Goal: Find specific page/section: Find specific page/section

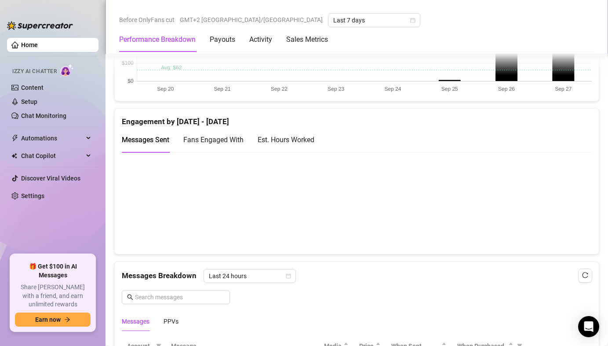
scroll to position [579, 0]
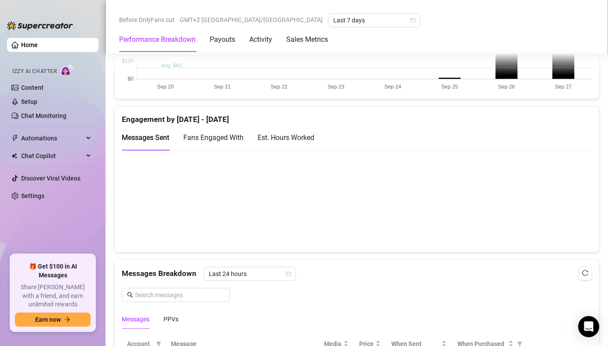
click at [212, 136] on span "Fans Engaged With" at bounding box center [213, 137] width 60 height 8
click at [288, 134] on div "Est. Hours Worked" at bounding box center [286, 137] width 57 height 11
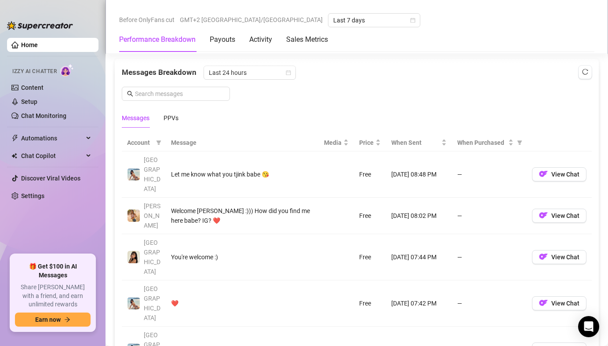
scroll to position [782, 0]
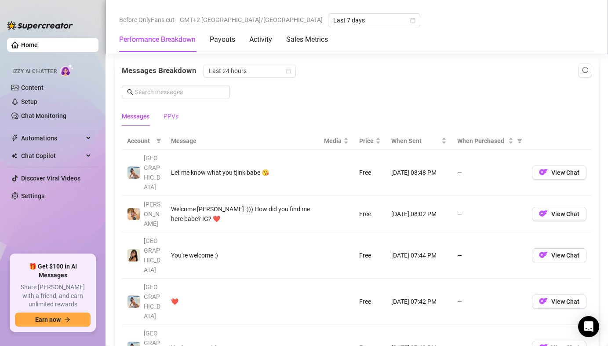
click at [171, 113] on div "PPVs" at bounding box center [171, 116] width 15 height 10
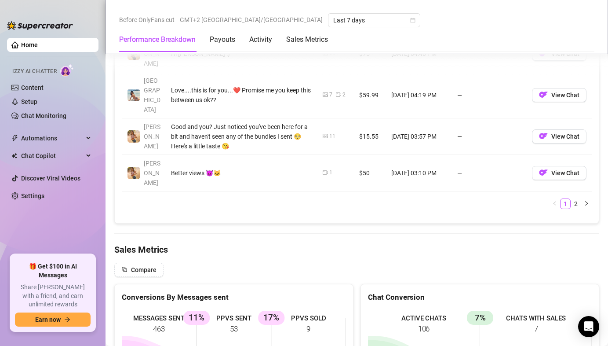
scroll to position [1125, 0]
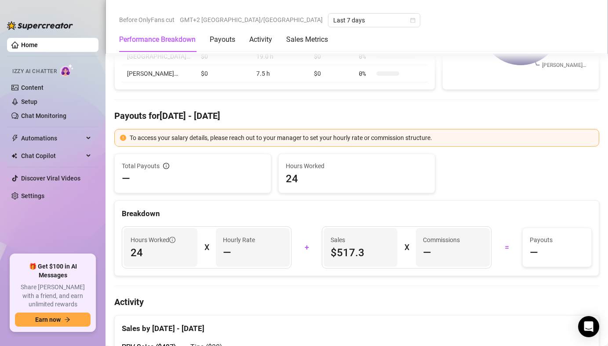
scroll to position [218, 0]
click at [261, 39] on div "Activity" at bounding box center [260, 39] width 23 height 11
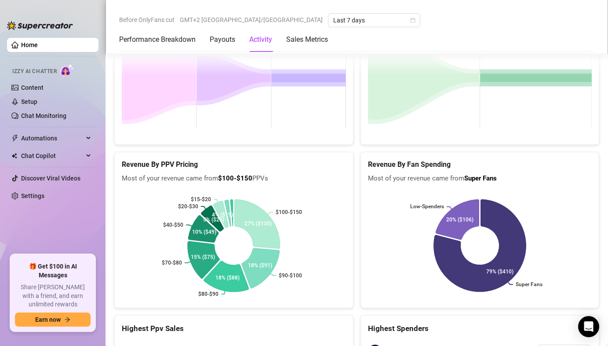
scroll to position [1455, 0]
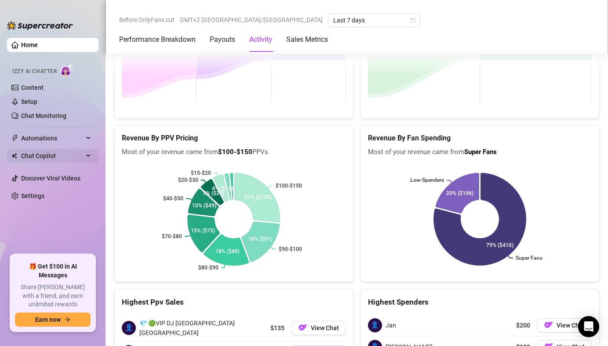
click at [50, 160] on span "Chat Copilot" at bounding box center [52, 156] width 62 height 14
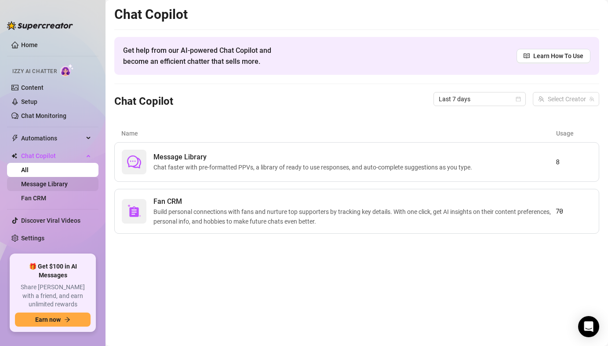
click at [57, 183] on link "Message Library" at bounding box center [44, 183] width 47 height 7
